Goal: Transaction & Acquisition: Register for event/course

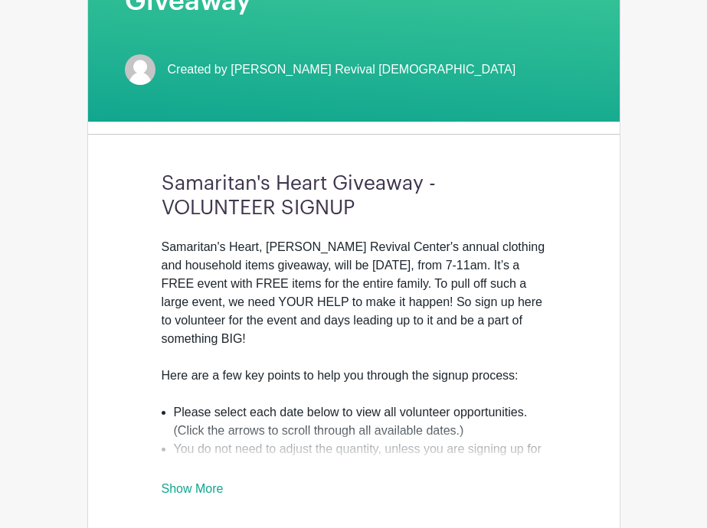
scroll to position [349, 0]
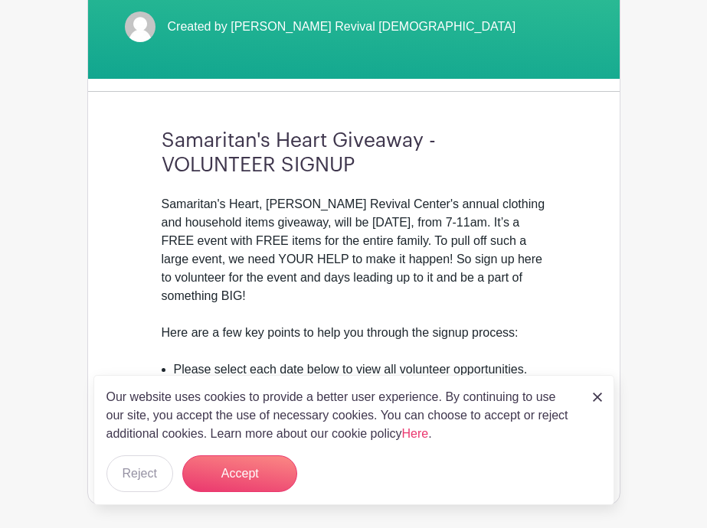
click at [597, 398] on img at bounding box center [597, 397] width 9 height 9
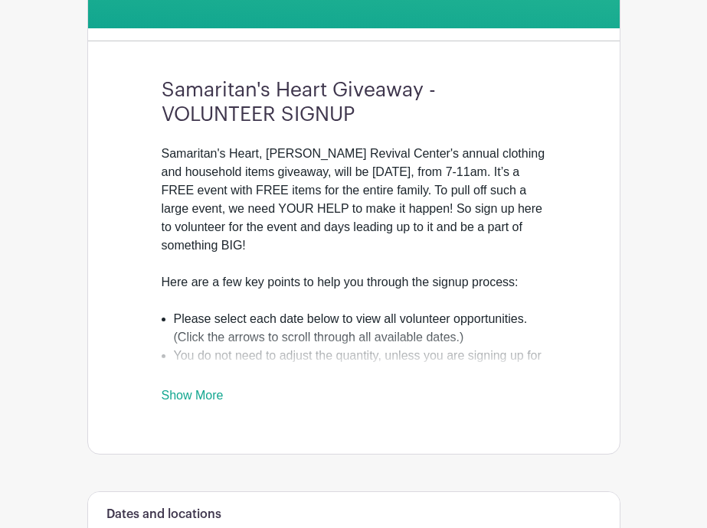
scroll to position [426, 0]
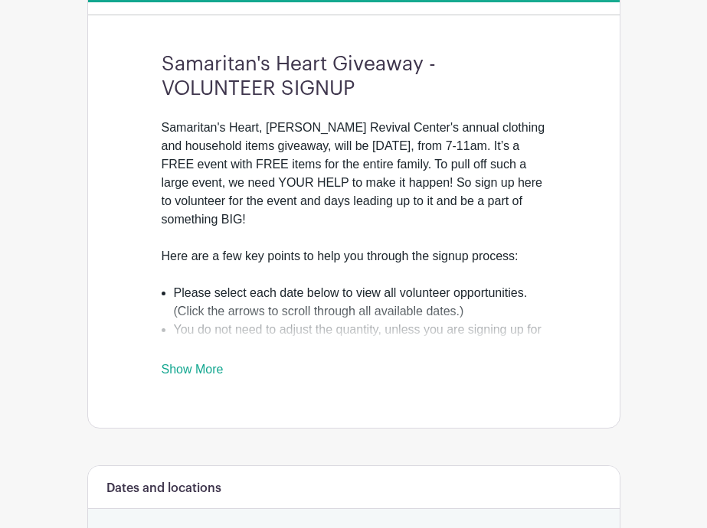
click at [194, 363] on link "Show More" at bounding box center [193, 372] width 62 height 19
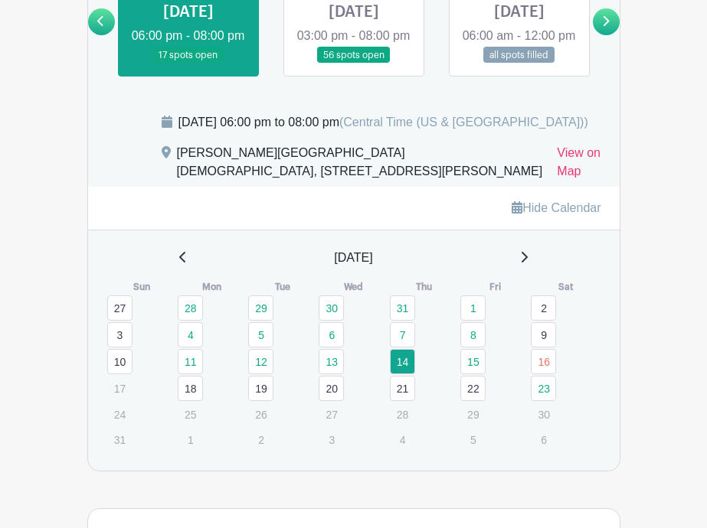
scroll to position [1115, 0]
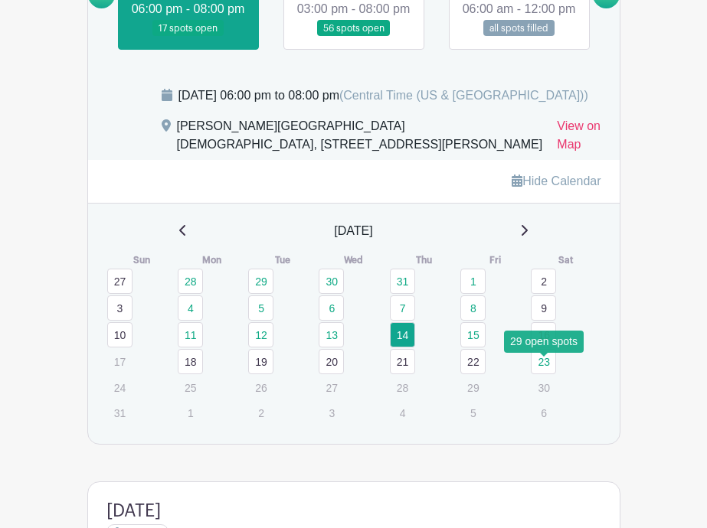
click at [545, 368] on link "23" at bounding box center [543, 361] width 25 height 25
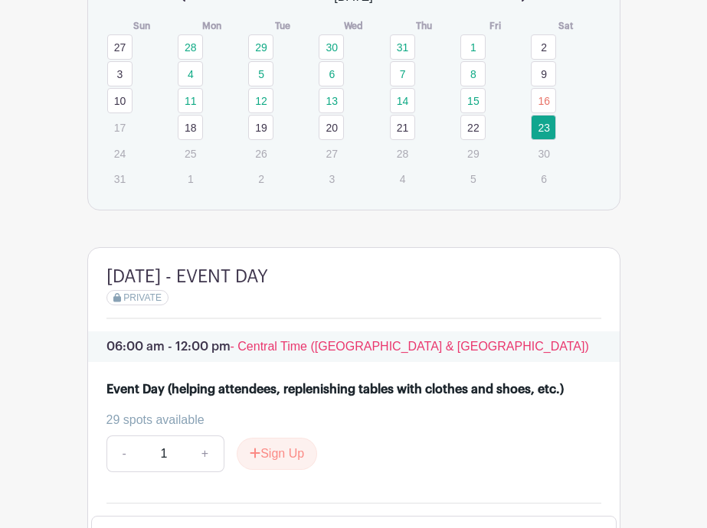
scroll to position [1268, 0]
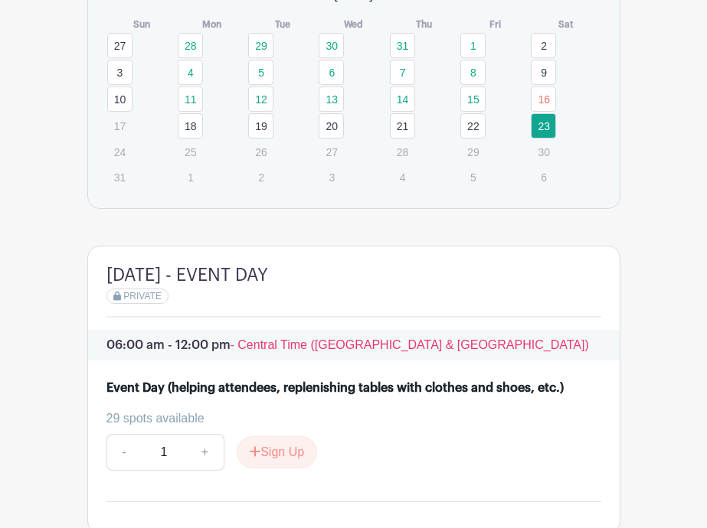
click at [265, 129] on link "19" at bounding box center [260, 125] width 25 height 25
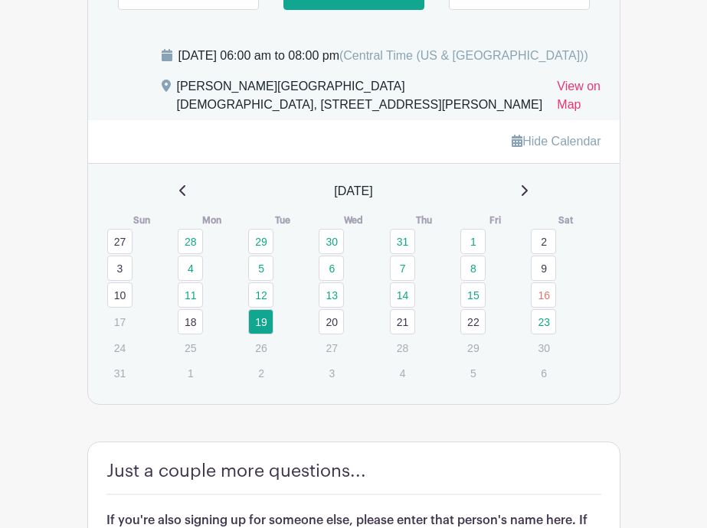
scroll to position [1039, 0]
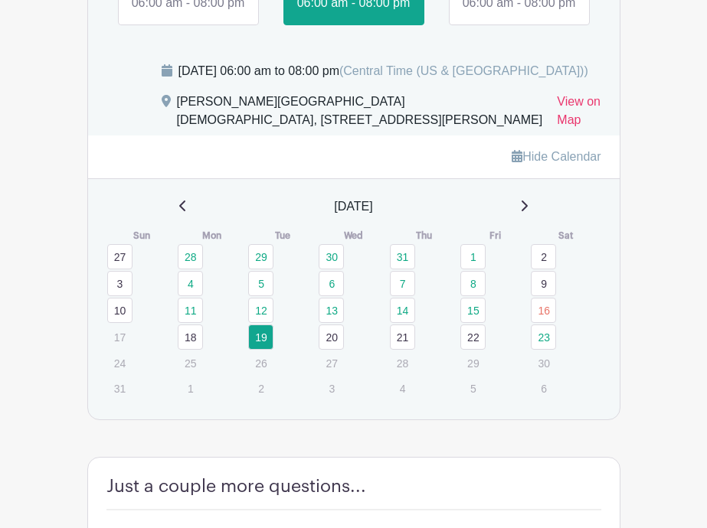
click at [332, 345] on link "20" at bounding box center [331, 337] width 25 height 25
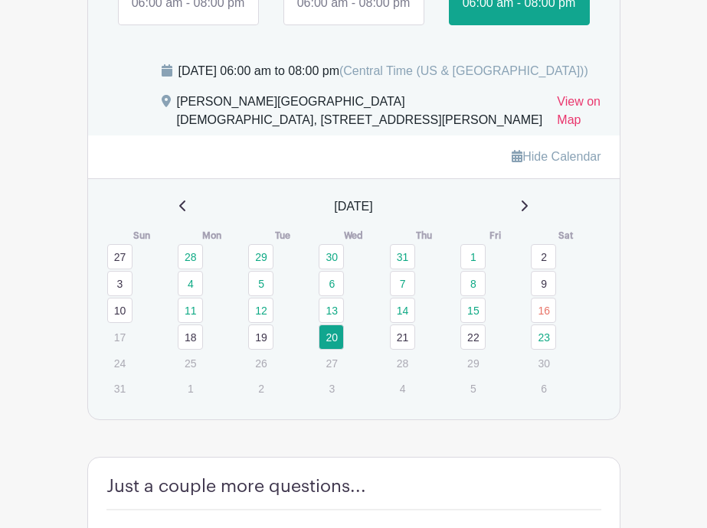
click at [400, 342] on link "21" at bounding box center [402, 337] width 25 height 25
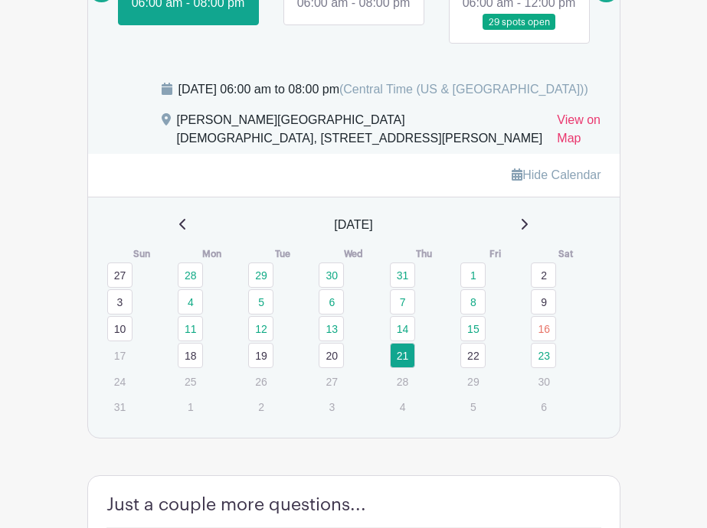
click at [472, 365] on link "22" at bounding box center [472, 355] width 25 height 25
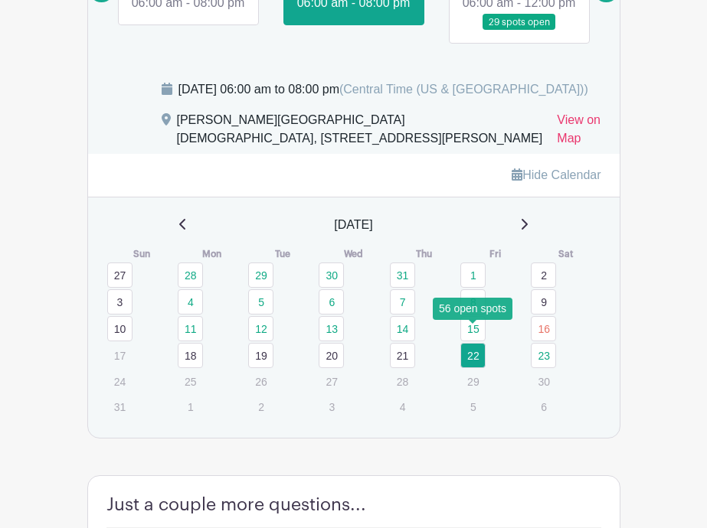
click at [476, 332] on link "15" at bounding box center [472, 328] width 25 height 25
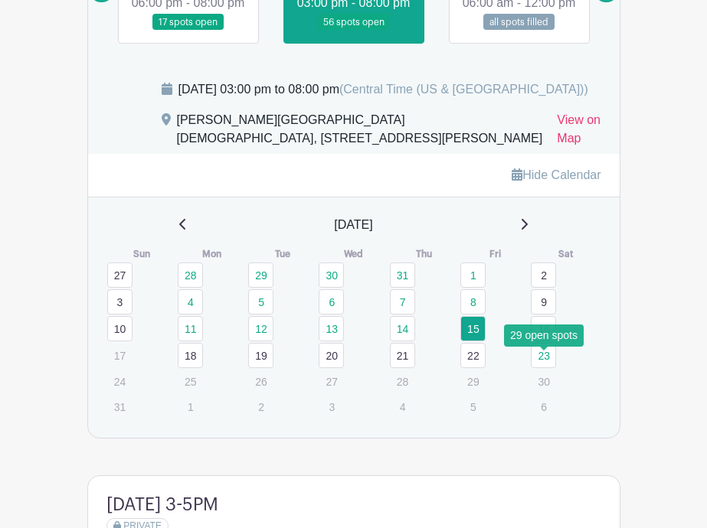
click at [545, 355] on link "23" at bounding box center [543, 355] width 25 height 25
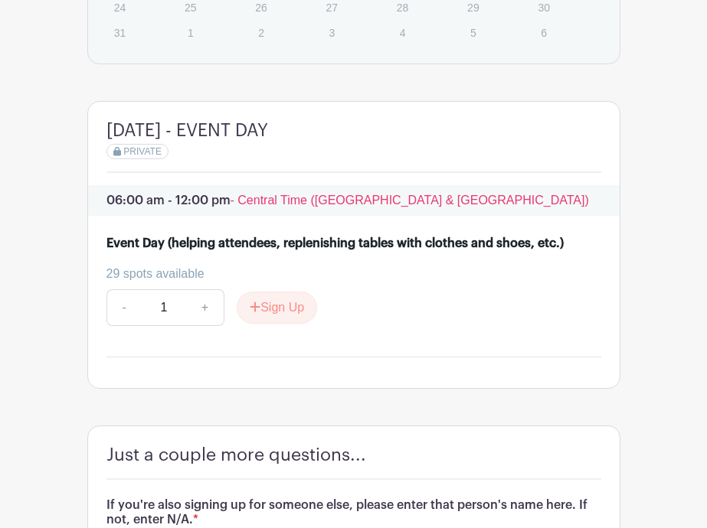
scroll to position [1498, 0]
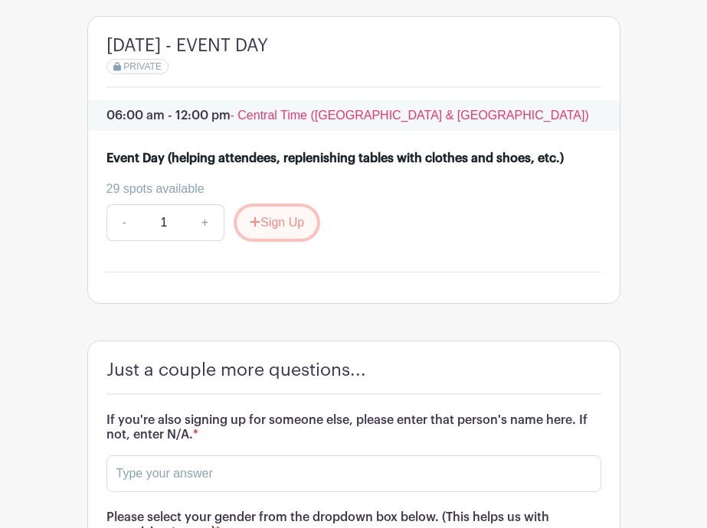
click at [270, 229] on button "Sign Up" at bounding box center [277, 223] width 80 height 32
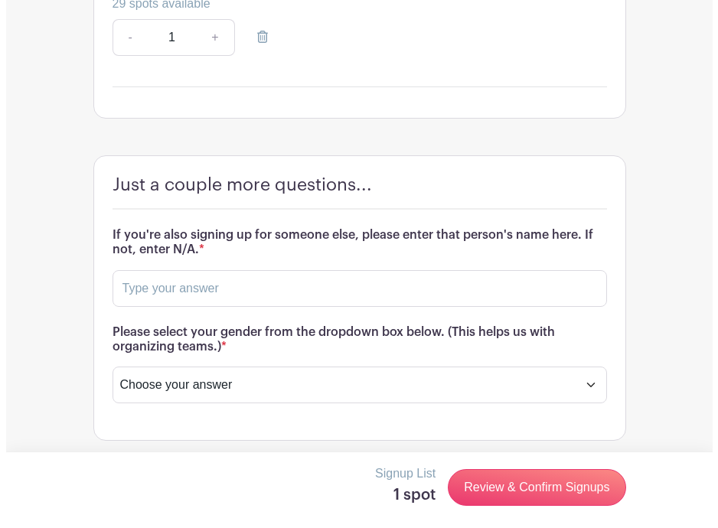
scroll to position [1701, 0]
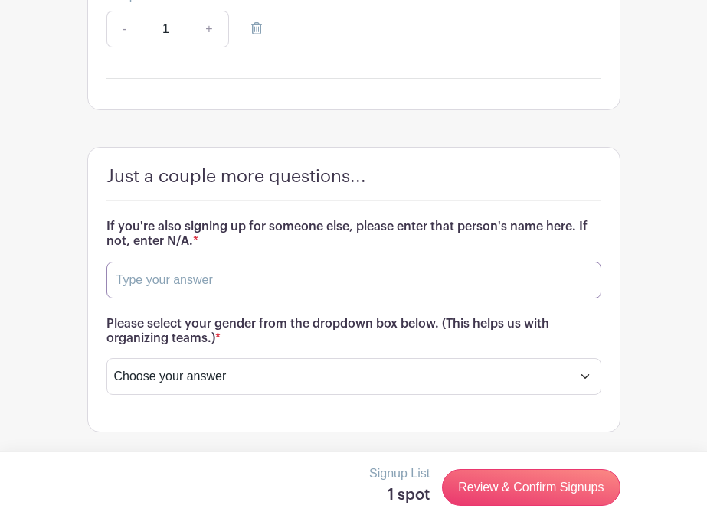
click at [245, 276] on input "text" at bounding box center [353, 280] width 495 height 37
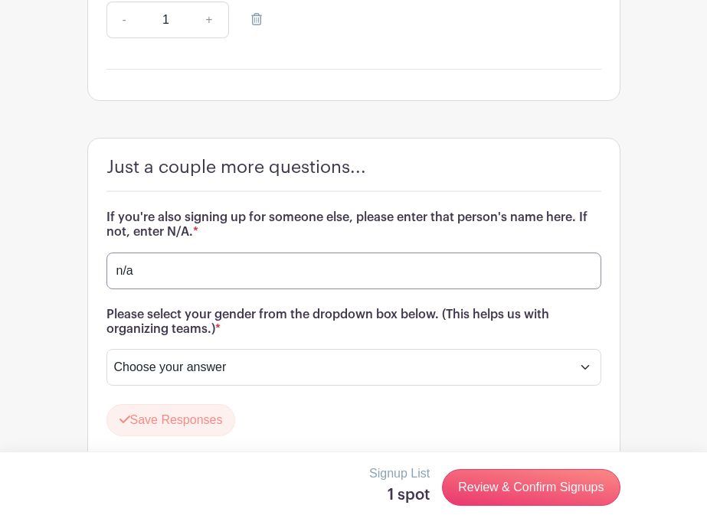
type input "n/a"
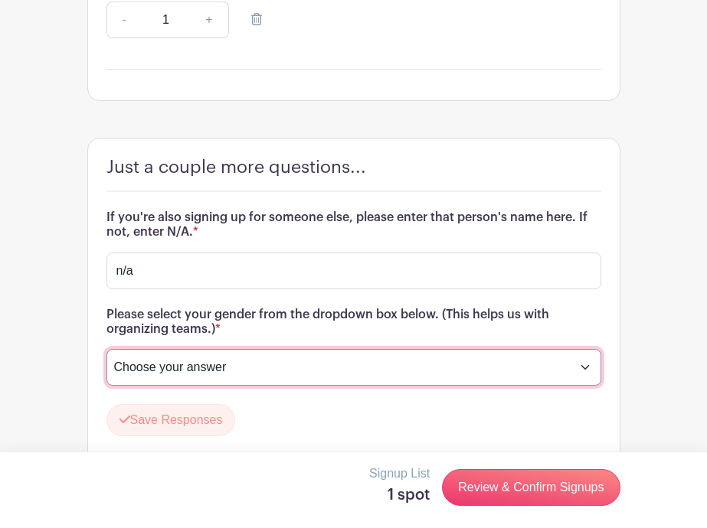
click at [589, 378] on select "Choose your answer [DEMOGRAPHIC_DATA] [DEMOGRAPHIC_DATA] I prefer not to answer" at bounding box center [353, 367] width 495 height 37
select select "4346"
click at [106, 358] on select "Choose your answer [DEMOGRAPHIC_DATA] [DEMOGRAPHIC_DATA] I prefer not to answer" at bounding box center [353, 367] width 495 height 37
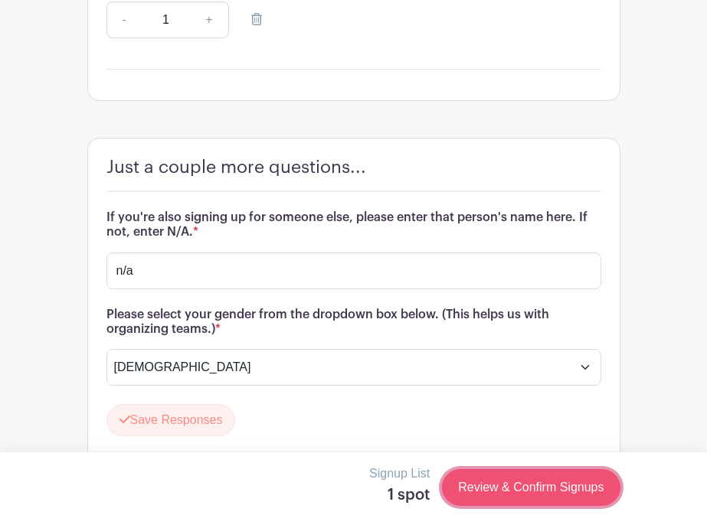
click at [539, 485] on link "Review & Confirm Signups" at bounding box center [531, 487] width 178 height 37
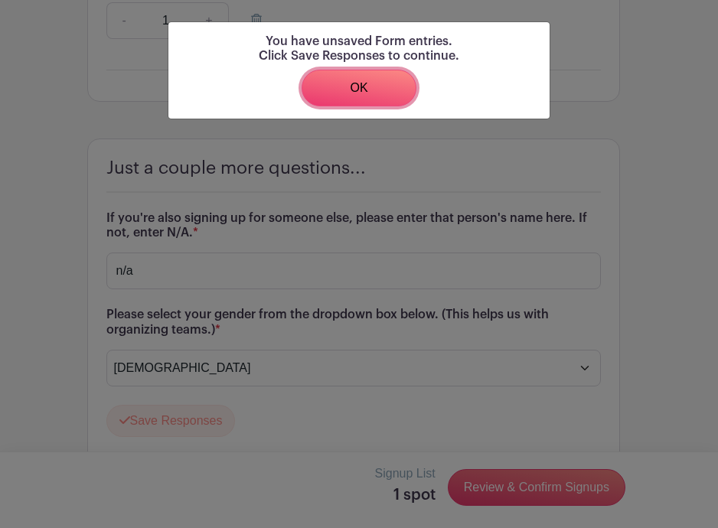
click at [368, 86] on link "OK" at bounding box center [359, 88] width 115 height 37
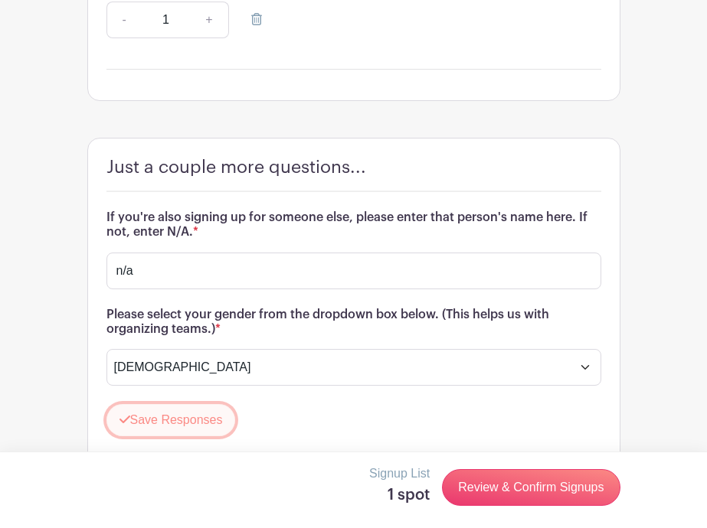
click at [178, 426] on button "Save Responses" at bounding box center [170, 420] width 129 height 32
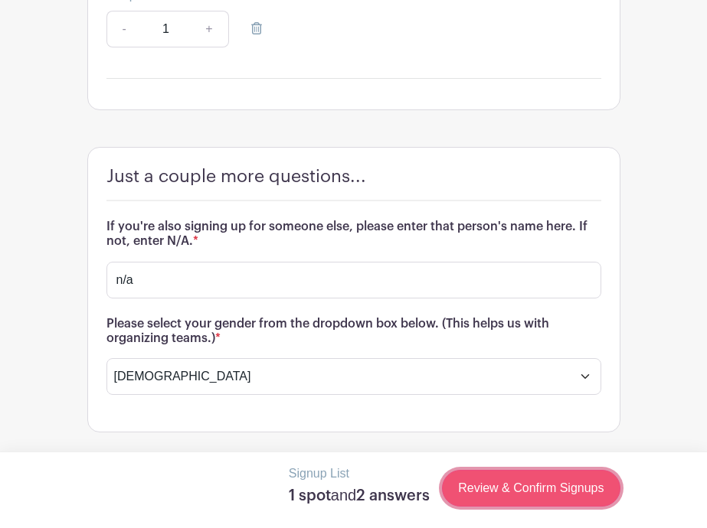
click at [541, 484] on link "Review & Confirm Signups" at bounding box center [531, 488] width 178 height 37
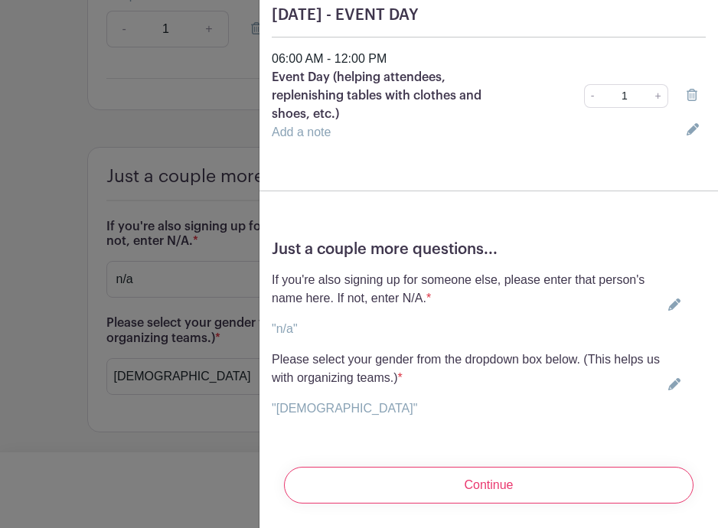
scroll to position [169, 0]
click at [505, 469] on input "Continue" at bounding box center [489, 485] width 410 height 37
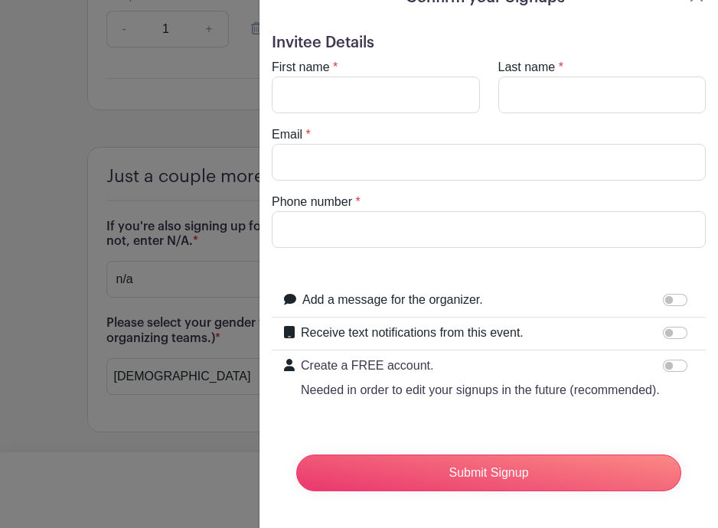
scroll to position [0, 0]
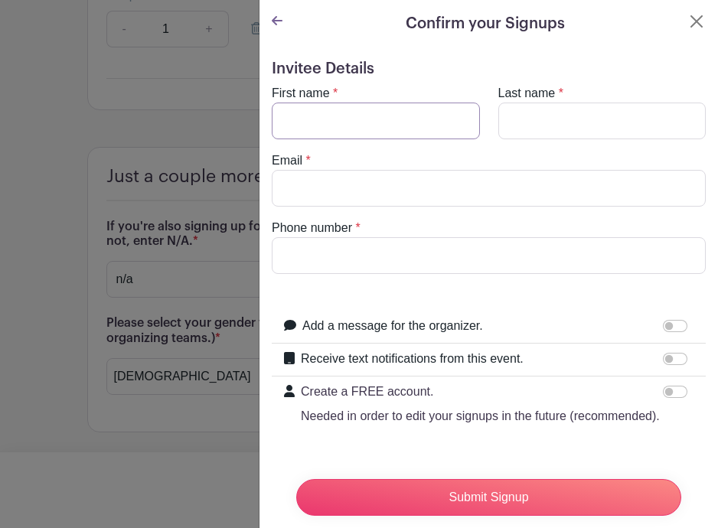
click at [386, 119] on input "First name" at bounding box center [376, 121] width 208 height 37
type input "[PERSON_NAME]"
type input "6019370018"
click at [360, 191] on input "Email" at bounding box center [489, 188] width 434 height 37
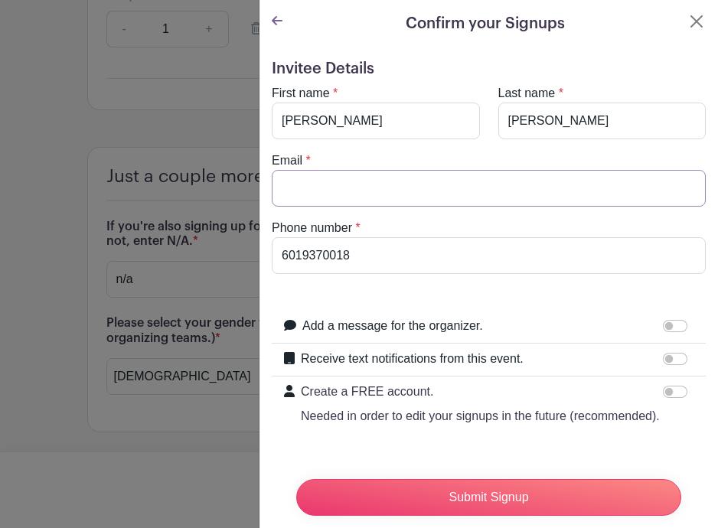
type input "[EMAIL_ADDRESS][DOMAIN_NAME]"
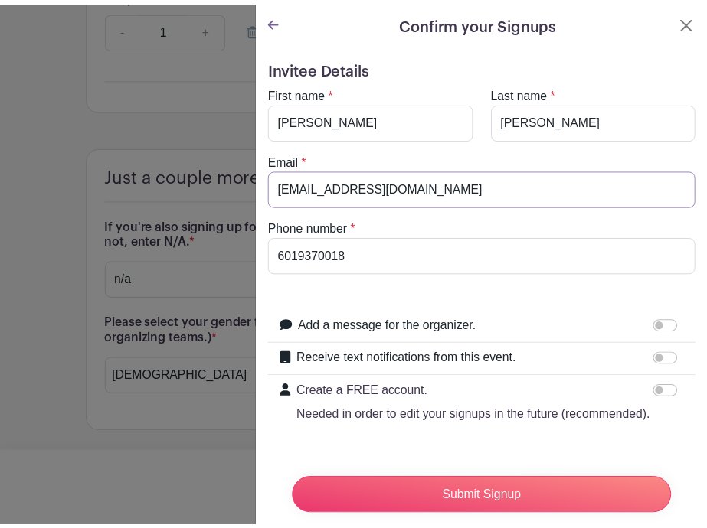
scroll to position [56, 0]
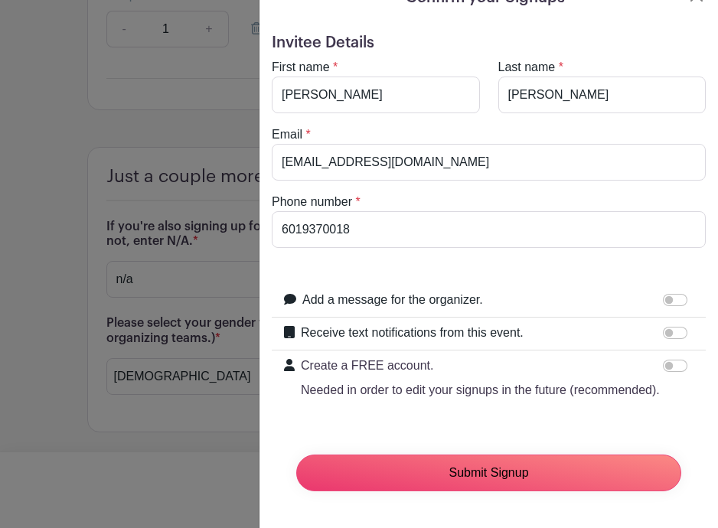
click at [509, 460] on input "Submit Signup" at bounding box center [488, 473] width 385 height 37
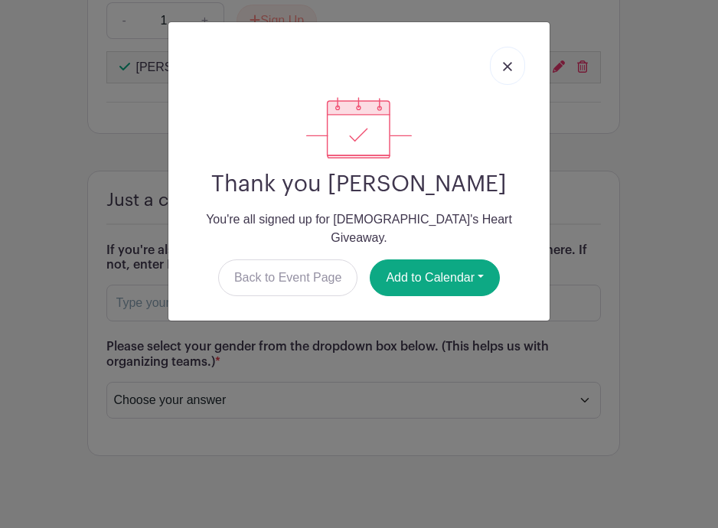
click at [508, 67] on img at bounding box center [507, 66] width 9 height 9
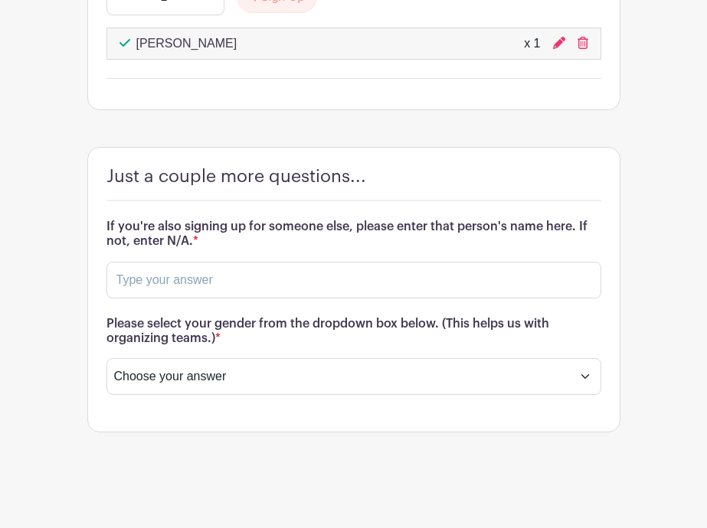
scroll to position [1733, 0]
